Goal: Navigation & Orientation: Find specific page/section

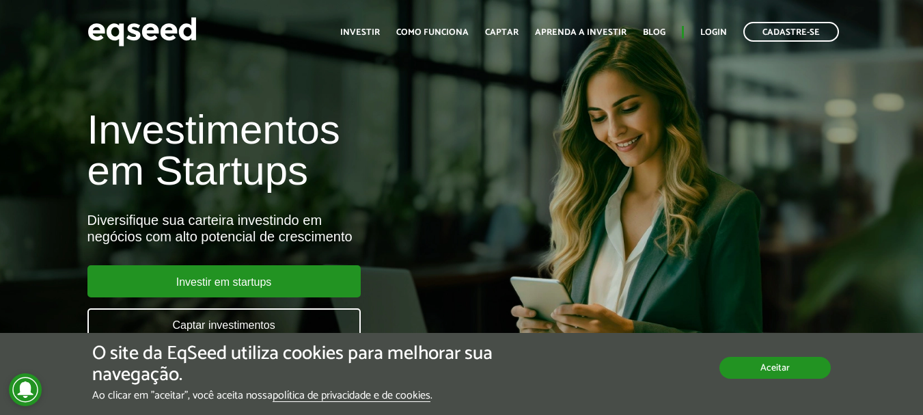
click at [762, 369] on button "Aceitar" at bounding box center [775, 368] width 111 height 22
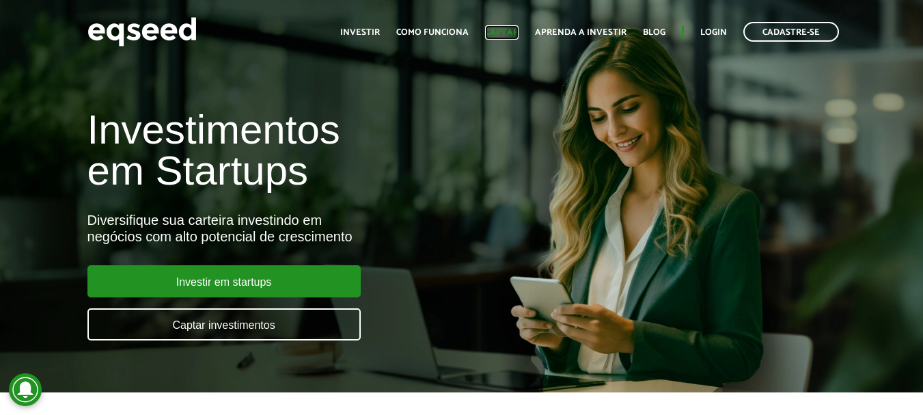
click at [508, 37] on link "Captar" at bounding box center [501, 32] width 33 height 9
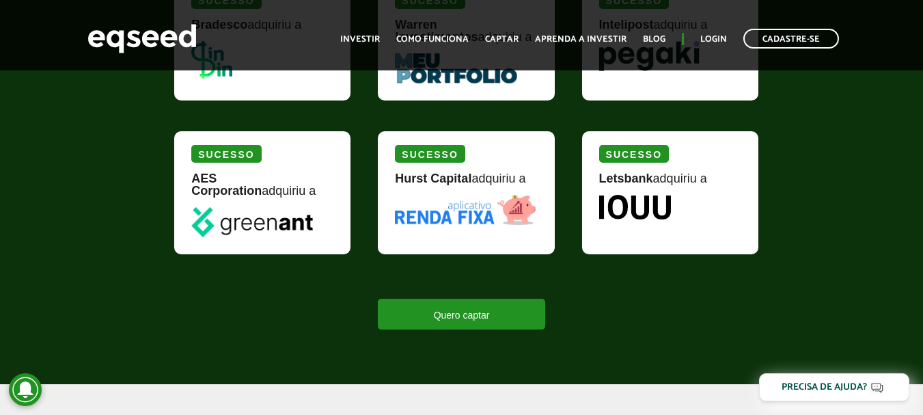
scroll to position [1777, 0]
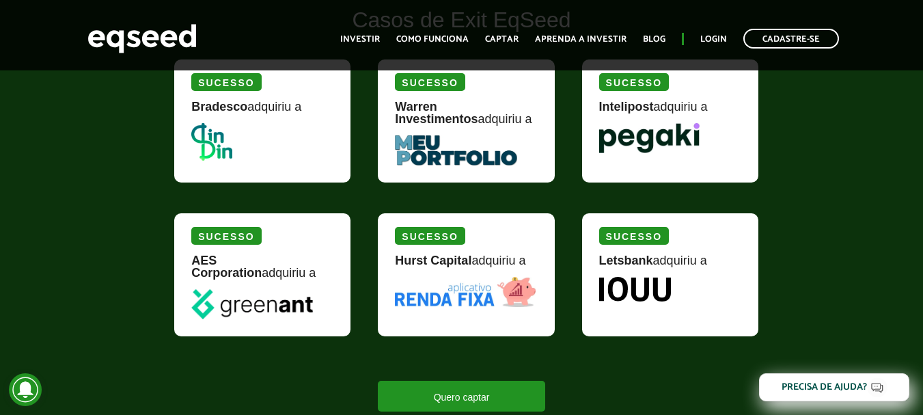
drag, startPoint x: 658, startPoint y: 139, endPoint x: 727, endPoint y: 85, distance: 87.2
click at [660, 139] on img at bounding box center [649, 138] width 100 height 30
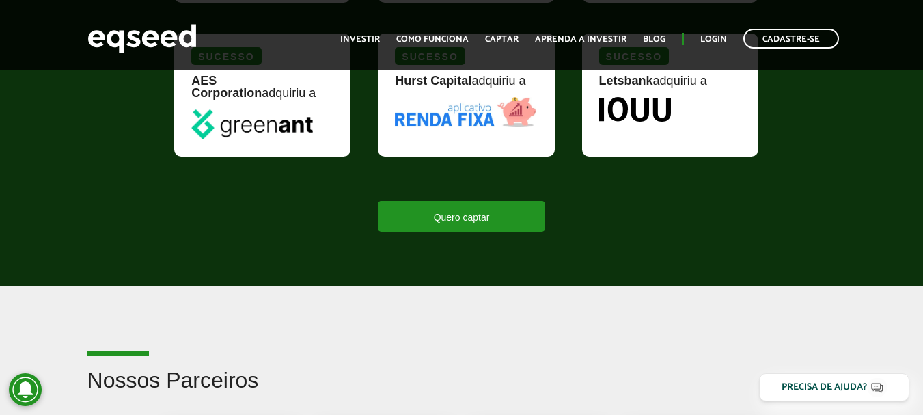
scroll to position [1709, 0]
